Goal: Task Accomplishment & Management: Complete application form

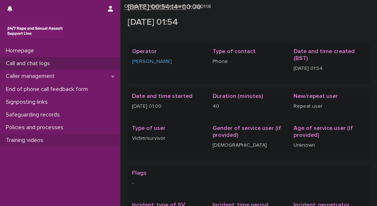
scroll to position [179, 0]
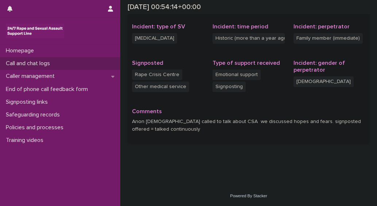
click at [30, 63] on p "Call and chat logs" at bounding box center [29, 63] width 53 height 7
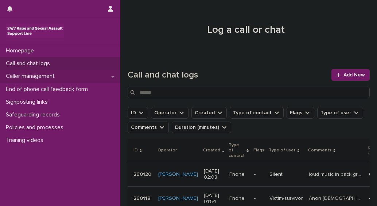
click at [21, 77] on p "Caller management" at bounding box center [32, 76] width 58 height 7
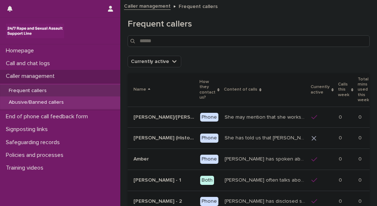
click at [22, 90] on p "Frequent callers" at bounding box center [28, 91] width 50 height 6
click at [13, 101] on p "Abusive/Banned callers" at bounding box center [36, 103] width 67 height 6
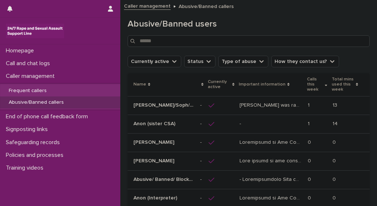
click at [266, 105] on p "Alice was raped by their partner last year and they're currently facing ongoing…" at bounding box center [272, 105] width 64 height 8
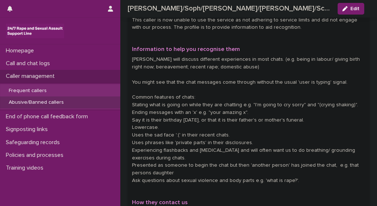
scroll to position [219, 0]
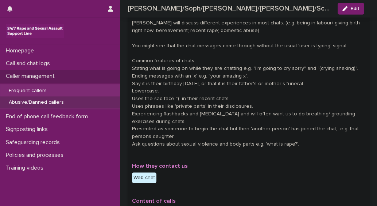
click at [12, 103] on p "Abusive/Banned callers" at bounding box center [36, 103] width 67 height 6
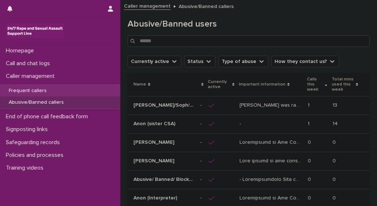
click at [206, 107] on td at bounding box center [221, 105] width 31 height 19
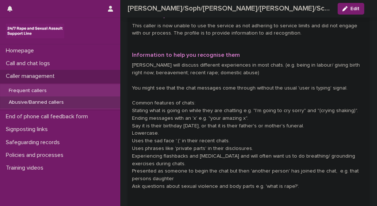
scroll to position [182, 0]
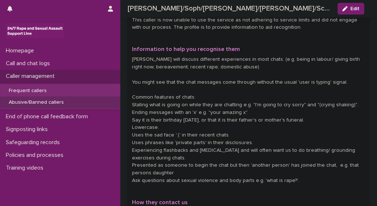
click at [23, 104] on p "Abusive/Banned callers" at bounding box center [36, 103] width 67 height 6
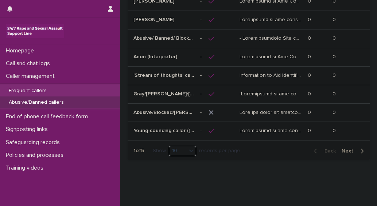
scroll to position [143, 0]
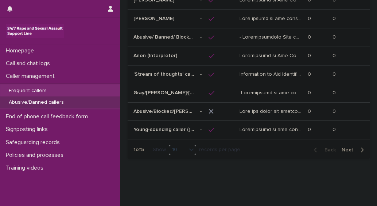
click at [348, 148] on span "Next" at bounding box center [350, 150] width 16 height 5
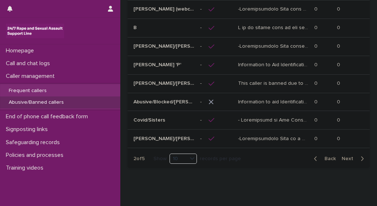
scroll to position [145, 0]
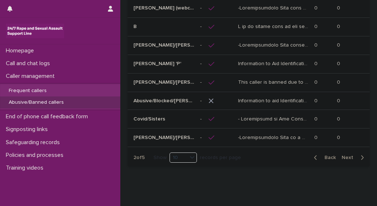
click at [343, 155] on span "Next" at bounding box center [350, 157] width 16 height 5
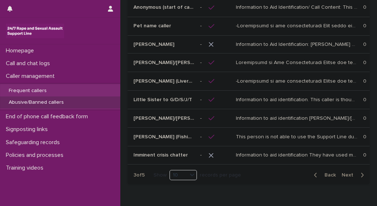
scroll to position [151, 0]
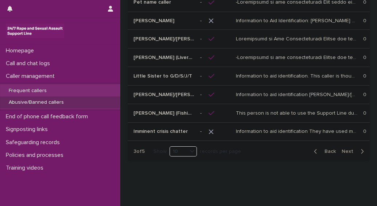
click at [342, 149] on span "Next" at bounding box center [350, 151] width 16 height 5
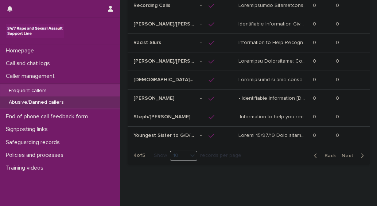
scroll to position [167, 0]
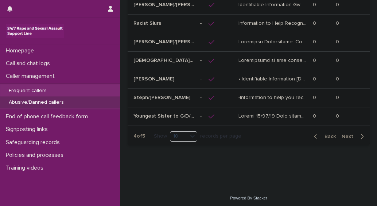
click at [339, 135] on button "Next" at bounding box center [354, 137] width 31 height 7
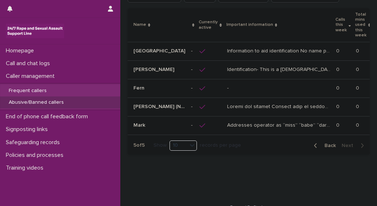
click at [314, 143] on icon "button" at bounding box center [315, 146] width 3 height 7
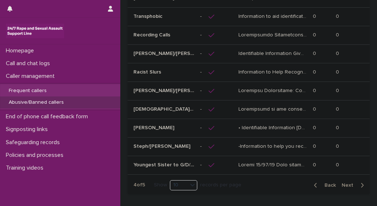
scroll to position [119, 0]
click at [326, 184] on span "Back" at bounding box center [328, 185] width 16 height 5
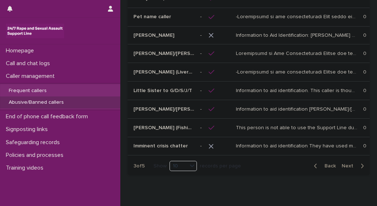
scroll to position [138, 0]
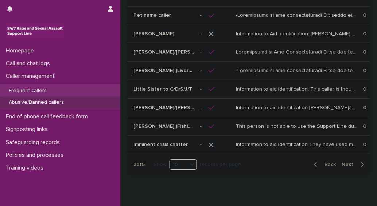
click at [314, 162] on icon "button" at bounding box center [315, 165] width 3 height 7
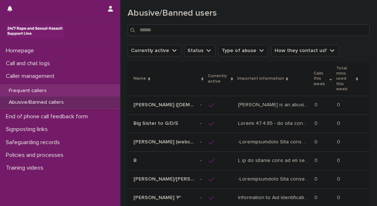
scroll to position [15, 0]
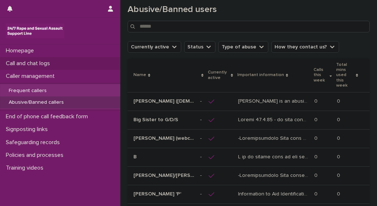
click at [45, 63] on p "Call and chat logs" at bounding box center [29, 63] width 53 height 7
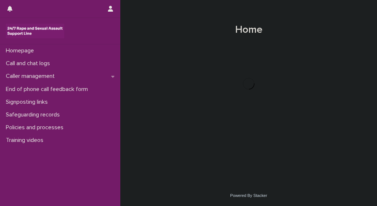
click at [24, 65] on p "Call and chat logs" at bounding box center [29, 63] width 53 height 7
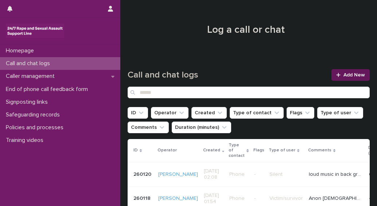
click at [353, 75] on span "Add New" at bounding box center [355, 75] width 22 height 5
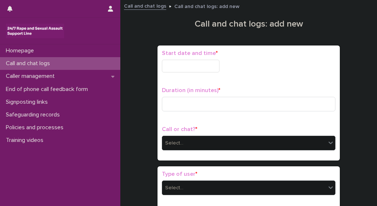
click at [182, 59] on div "Start date and time *" at bounding box center [249, 64] width 174 height 28
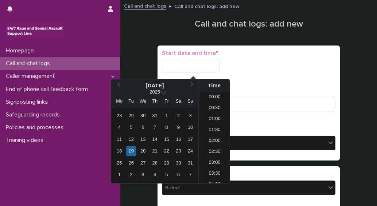
scroll to position [36, 0]
click at [183, 64] on input "text" at bounding box center [191, 66] width 58 height 13
click at [132, 151] on div "19" at bounding box center [131, 152] width 10 height 10
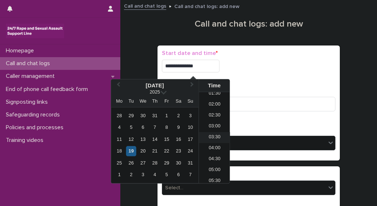
click at [212, 137] on li "03:30" at bounding box center [214, 137] width 31 height 11
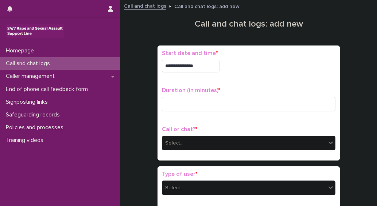
type input "**********"
click at [190, 108] on input at bounding box center [249, 104] width 174 height 15
type input "**"
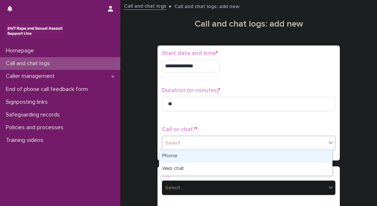
click at [171, 143] on div "Select..." at bounding box center [174, 144] width 18 height 8
click at [168, 157] on div "Phone" at bounding box center [245, 156] width 173 height 13
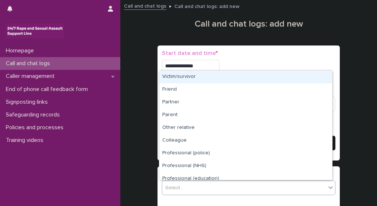
click at [177, 182] on div "Select..." at bounding box center [244, 188] width 164 height 12
click at [167, 75] on div "Victim/survivor" at bounding box center [245, 77] width 173 height 13
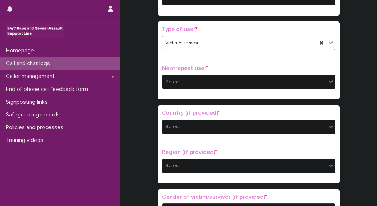
scroll to position [146, 0]
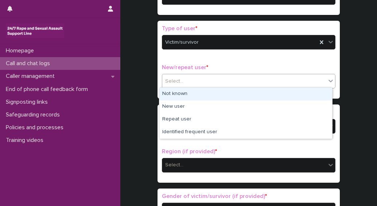
click at [166, 80] on div "Select..." at bounding box center [174, 82] width 18 height 8
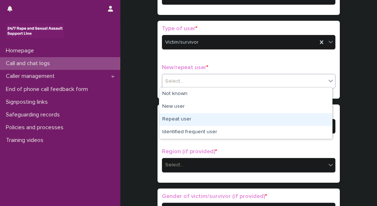
click at [168, 121] on div "Repeat user" at bounding box center [245, 119] width 173 height 13
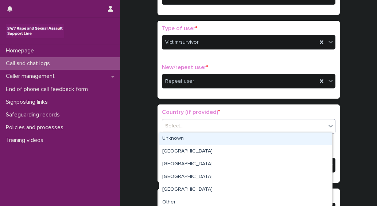
click at [173, 125] on div "Select..." at bounding box center [174, 127] width 18 height 8
click at [176, 141] on div "Unknown" at bounding box center [245, 139] width 173 height 13
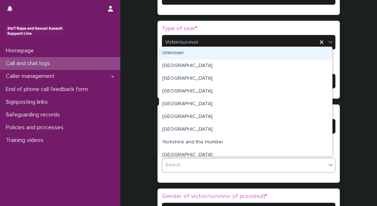
click at [183, 163] on div "Select..." at bounding box center [244, 165] width 164 height 12
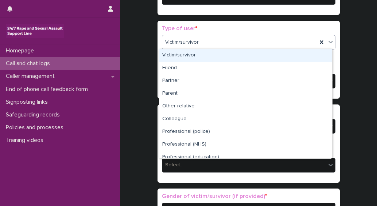
click at [199, 45] on div "Victim/survivor" at bounding box center [239, 42] width 155 height 12
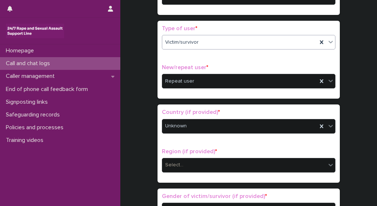
click at [192, 42] on span "Victim/survivor" at bounding box center [182, 43] width 34 height 8
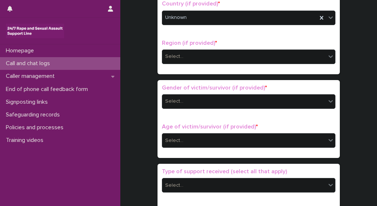
scroll to position [255, 0]
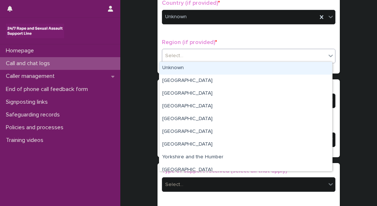
click at [182, 52] on div "Select..." at bounding box center [244, 56] width 164 height 12
click at [178, 70] on div "Unknown" at bounding box center [245, 68] width 173 height 13
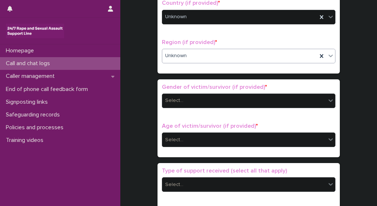
click at [183, 96] on div "Select..." at bounding box center [244, 101] width 164 height 12
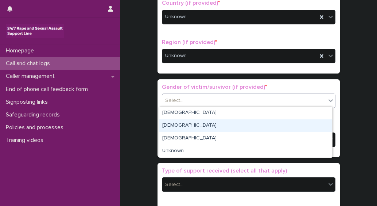
click at [174, 128] on div "[DEMOGRAPHIC_DATA]" at bounding box center [245, 126] width 173 height 13
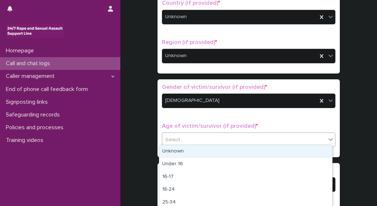
click at [186, 139] on div "Select..." at bounding box center [244, 140] width 164 height 12
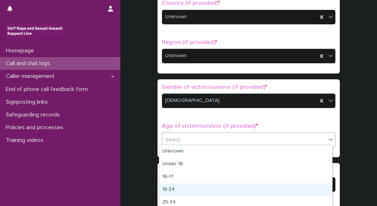
scroll to position [36, 0]
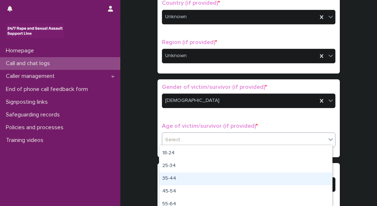
click at [169, 178] on div "35-44" at bounding box center [245, 179] width 173 height 13
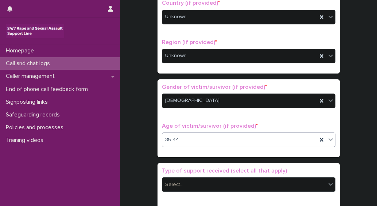
scroll to position [292, 0]
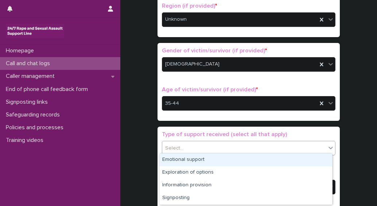
click at [186, 147] on div "Select..." at bounding box center [244, 149] width 164 height 12
click at [178, 160] on div "Emotional support" at bounding box center [245, 160] width 173 height 13
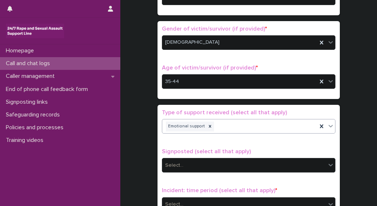
scroll to position [365, 0]
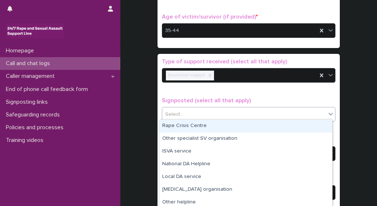
click at [196, 109] on div "Select..." at bounding box center [244, 115] width 164 height 12
click at [179, 126] on div "Rape Crisis Centre" at bounding box center [245, 126] width 173 height 13
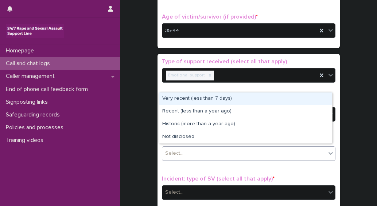
click at [182, 152] on div "Select..." at bounding box center [244, 154] width 164 height 12
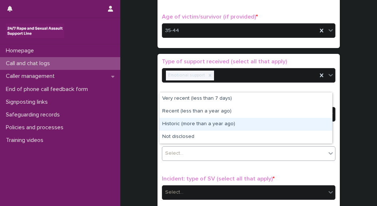
drag, startPoint x: 185, startPoint y: 132, endPoint x: 184, endPoint y: 127, distance: 5.2
click at [184, 127] on div "Historic (more than a year ago)" at bounding box center [245, 124] width 173 height 13
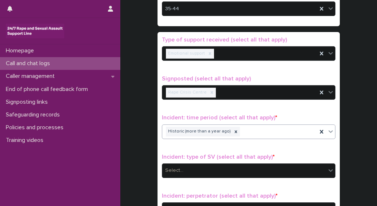
scroll to position [438, 0]
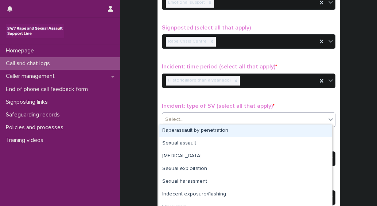
click at [189, 119] on div "Select..." at bounding box center [244, 120] width 164 height 12
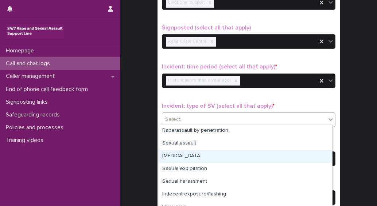
click at [174, 161] on div "[MEDICAL_DATA]" at bounding box center [245, 156] width 173 height 13
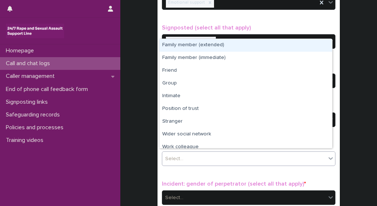
click at [177, 158] on div "Select..." at bounding box center [174, 159] width 18 height 8
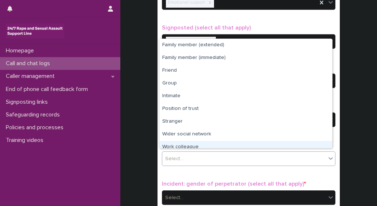
scroll to position [31, 0]
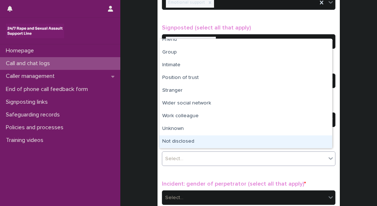
click at [186, 140] on div "Not disclosed" at bounding box center [245, 142] width 173 height 13
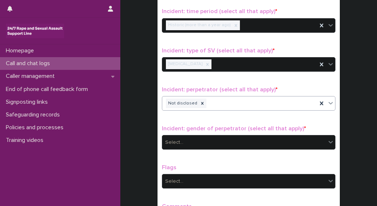
scroll to position [511, 0]
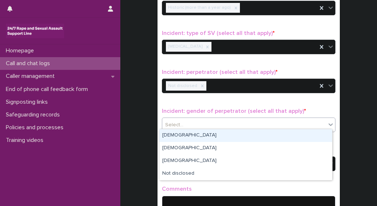
click at [194, 122] on div "Select..." at bounding box center [244, 125] width 164 height 12
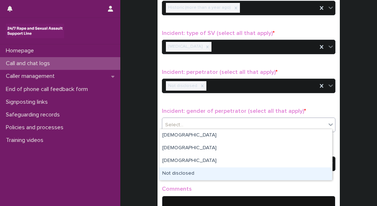
click at [182, 172] on div "Not disclosed" at bounding box center [245, 174] width 173 height 13
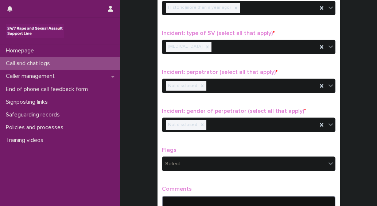
click at [191, 196] on textarea at bounding box center [249, 203] width 174 height 15
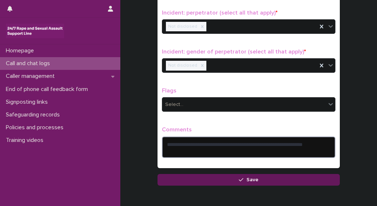
scroll to position [587, 0]
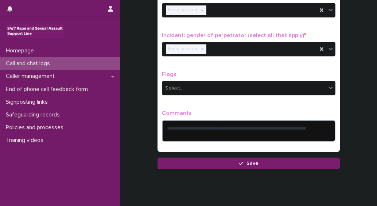
click at [181, 132] on textarea "**********" at bounding box center [249, 131] width 174 height 22
click at [304, 134] on textarea "**********" at bounding box center [249, 131] width 174 height 22
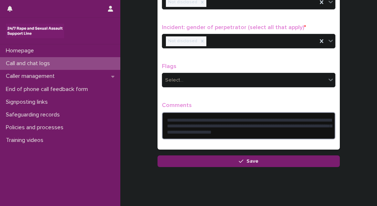
scroll to position [609, 0]
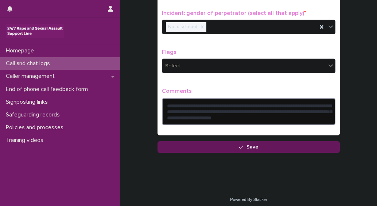
type textarea "**********"
click at [250, 147] on button "Save" at bounding box center [249, 148] width 182 height 12
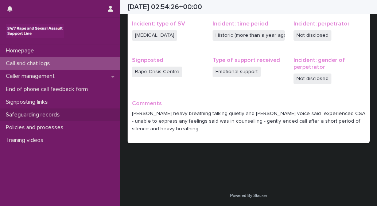
scroll to position [174, 0]
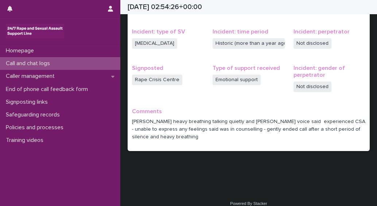
click at [211, 167] on div "Loading... Saving… Loading... Saving… [DATE] 02:54:26+00:00 [DATE] 03:54 Sorry,…" at bounding box center [249, 3] width 250 height 345
click at [34, 115] on p "Safeguarding records" at bounding box center [34, 115] width 63 height 7
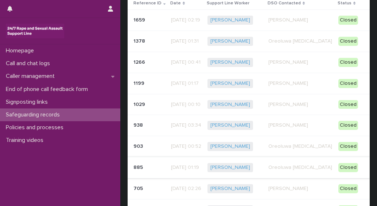
scroll to position [36, 0]
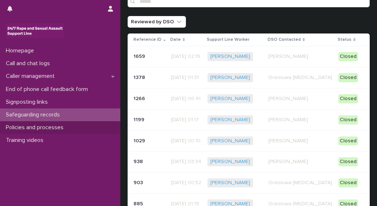
click at [36, 127] on p "Policies and processes" at bounding box center [36, 127] width 66 height 7
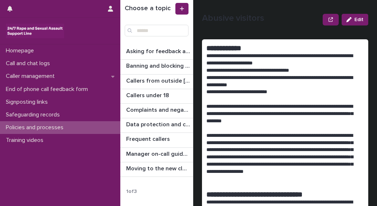
scroll to position [26, 0]
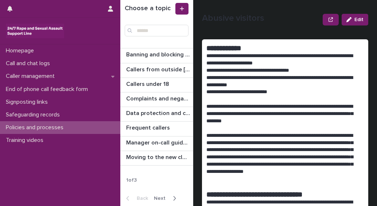
click at [170, 197] on div "button" at bounding box center [173, 199] width 6 height 7
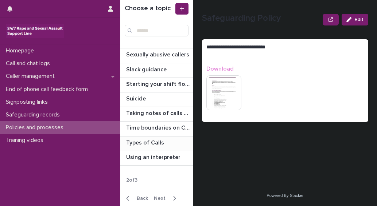
click at [152, 142] on p "Types of Calls" at bounding box center [145, 142] width 39 height 8
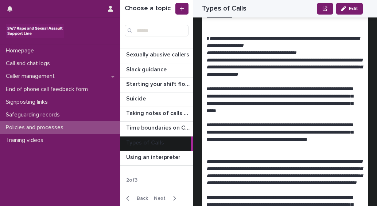
scroll to position [255, 0]
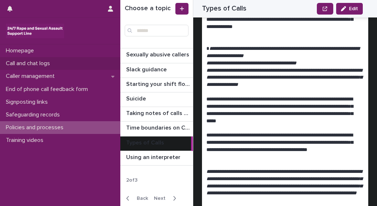
click at [36, 62] on p "Call and chat logs" at bounding box center [29, 63] width 53 height 7
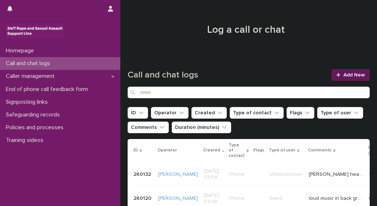
click at [347, 75] on span "Add New" at bounding box center [355, 75] width 22 height 5
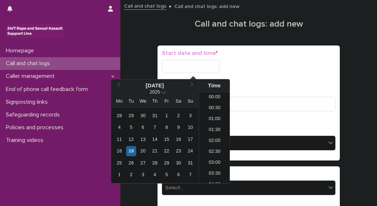
click at [204, 65] on input "text" at bounding box center [191, 66] width 58 height 13
click at [132, 154] on div "19" at bounding box center [131, 152] width 10 height 10
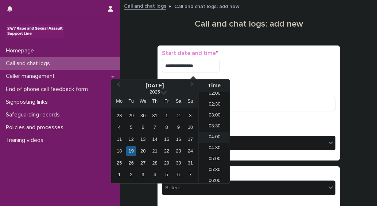
click at [216, 136] on li "04:00" at bounding box center [214, 137] width 31 height 11
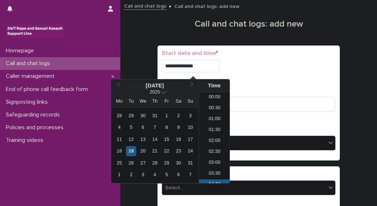
click at [206, 65] on input "**********" at bounding box center [191, 66] width 58 height 13
type input "**********"
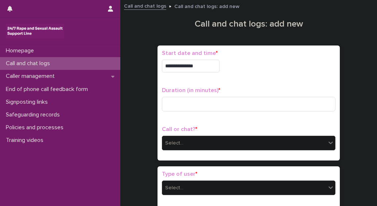
drag, startPoint x: 273, startPoint y: 73, endPoint x: 251, endPoint y: 83, distance: 23.5
click at [272, 73] on div "**********" at bounding box center [249, 64] width 174 height 28
click at [182, 102] on input at bounding box center [249, 104] width 174 height 15
type input "**"
click at [188, 140] on div "Select..." at bounding box center [244, 144] width 164 height 12
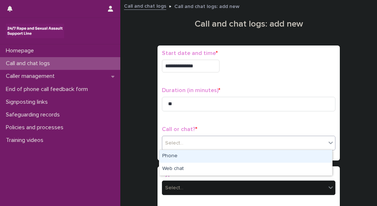
click at [163, 155] on div "Phone" at bounding box center [245, 156] width 173 height 13
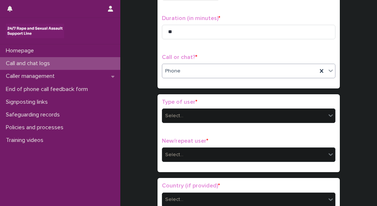
scroll to position [73, 0]
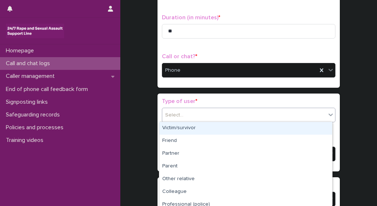
click at [187, 116] on div "Select..." at bounding box center [244, 115] width 164 height 12
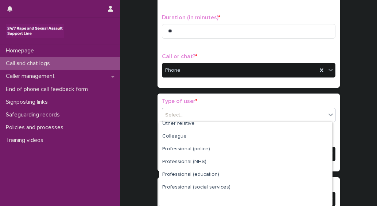
scroll to position [107, 0]
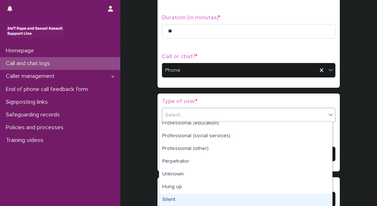
click at [178, 201] on div "Silent" at bounding box center [245, 200] width 173 height 13
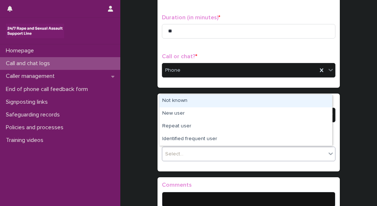
click at [184, 155] on input "text" at bounding box center [184, 154] width 1 height 6
drag, startPoint x: 184, startPoint y: 109, endPoint x: 179, endPoint y: 107, distance: 5.1
click at [179, 102] on div "Not known" at bounding box center [245, 101] width 173 height 13
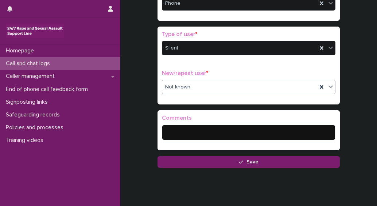
scroll to position [146, 0]
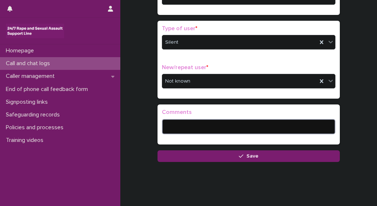
click at [197, 131] on textarea at bounding box center [249, 126] width 174 height 15
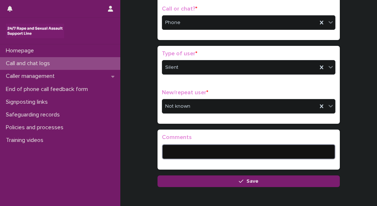
scroll to position [158, 0]
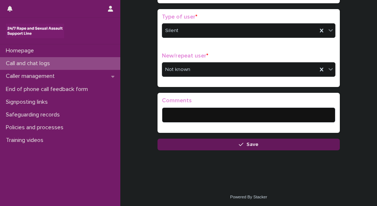
click at [197, 146] on button "Save" at bounding box center [249, 145] width 182 height 12
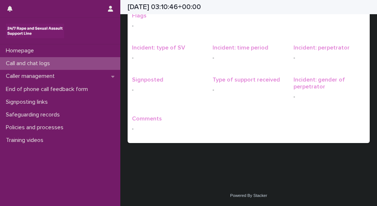
scroll to position [16, 0]
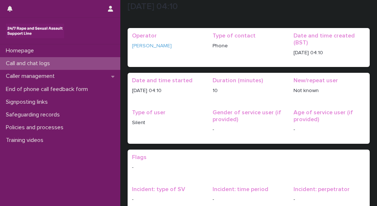
click at [20, 63] on p "Call and chat logs" at bounding box center [29, 63] width 53 height 7
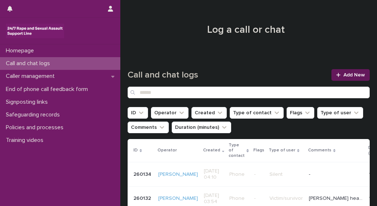
click at [346, 74] on span "Add New" at bounding box center [355, 75] width 22 height 5
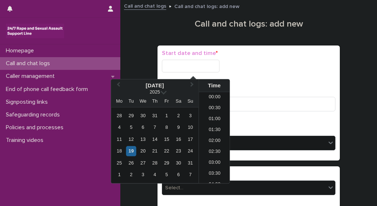
click at [186, 67] on input "text" at bounding box center [191, 66] width 58 height 13
click at [133, 154] on div "19" at bounding box center [131, 152] width 10 height 10
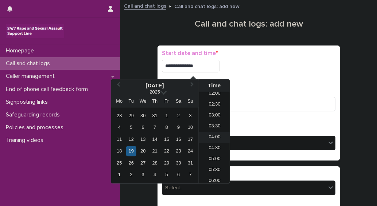
click at [213, 138] on li "04:00" at bounding box center [214, 137] width 31 height 11
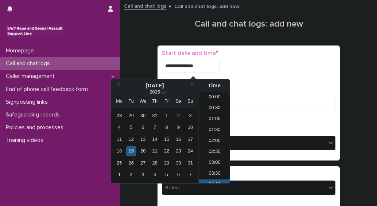
click at [207, 69] on input "**********" at bounding box center [191, 66] width 58 height 13
type input "**********"
click at [312, 92] on p "Duration (in minutes) *" at bounding box center [249, 90] width 174 height 7
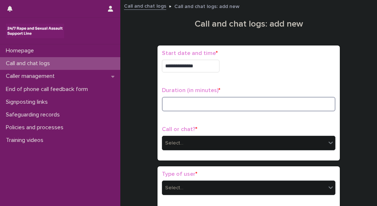
click at [181, 100] on input at bounding box center [249, 104] width 174 height 15
type input "*"
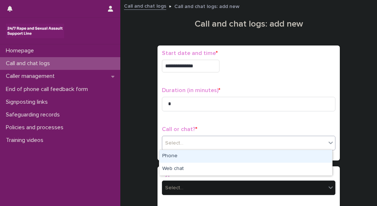
click at [192, 139] on div "Select..." at bounding box center [244, 144] width 164 height 12
click at [171, 155] on div "Phone" at bounding box center [245, 156] width 173 height 13
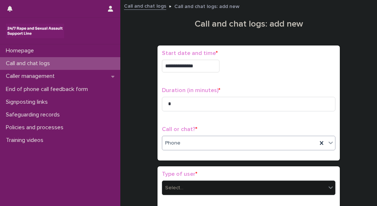
click at [215, 184] on div "Select..." at bounding box center [244, 188] width 164 height 12
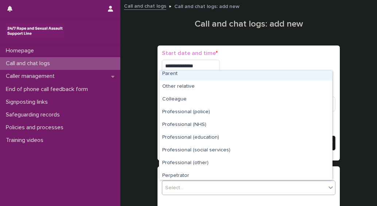
scroll to position [82, 0]
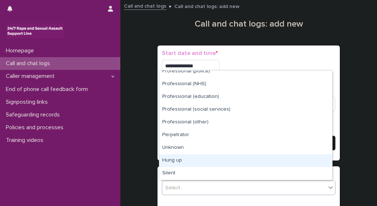
click at [173, 161] on div "Hung up" at bounding box center [245, 161] width 173 height 13
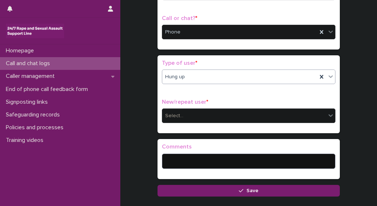
scroll to position [112, 0]
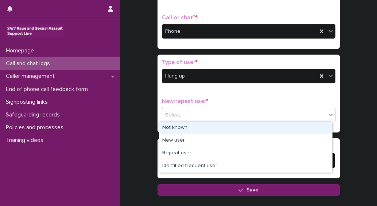
click at [189, 115] on div "Select..." at bounding box center [244, 115] width 164 height 12
click at [177, 126] on div "Not known" at bounding box center [245, 128] width 173 height 13
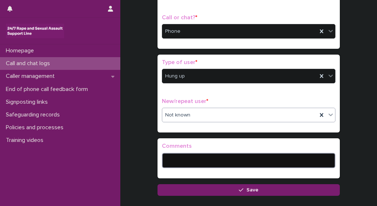
click at [178, 160] on textarea at bounding box center [249, 160] width 174 height 15
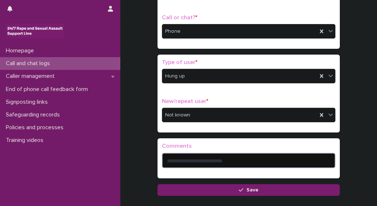
click at [200, 162] on textarea "**********" at bounding box center [249, 160] width 174 height 15
click at [190, 161] on textarea "**********" at bounding box center [249, 160] width 174 height 15
click at [192, 158] on textarea "**********" at bounding box center [249, 160] width 174 height 15
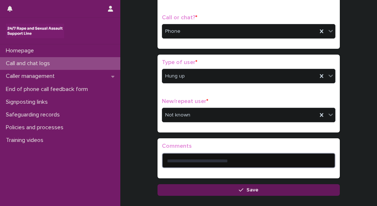
type textarea "**********"
click at [267, 188] on button "Save" at bounding box center [249, 191] width 182 height 12
